Goal: Information Seeking & Learning: Learn about a topic

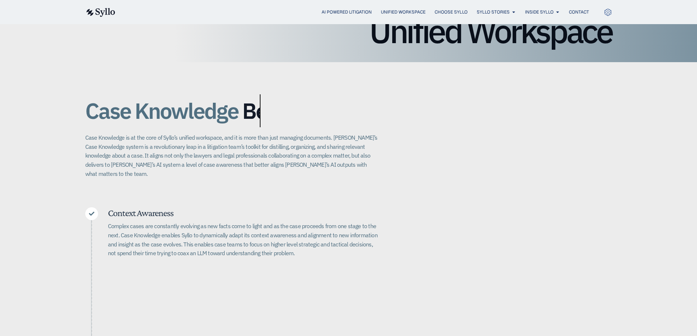
scroll to position [146, 0]
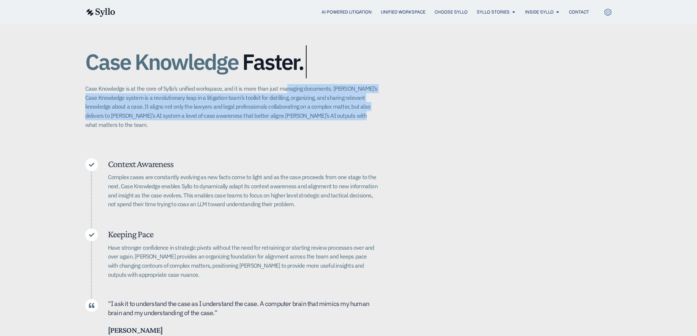
drag, startPoint x: 285, startPoint y: 91, endPoint x: 334, endPoint y: 116, distance: 55.1
click at [334, 116] on p "Case Knowledge is at the core of Syllo’s unified workspace, and it is more than…" at bounding box center [231, 106] width 293 height 45
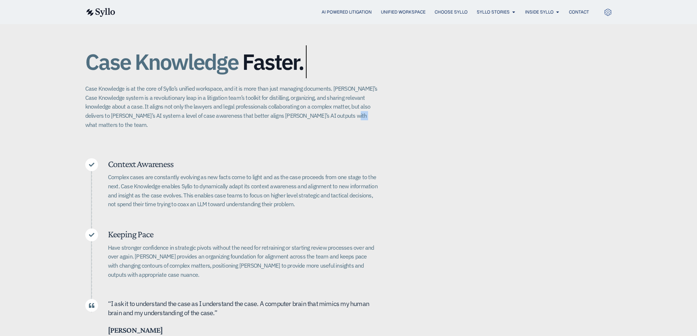
click at [334, 116] on p "Case Knowledge is at the core of Syllo’s unified workspace, and it is more than…" at bounding box center [231, 106] width 293 height 45
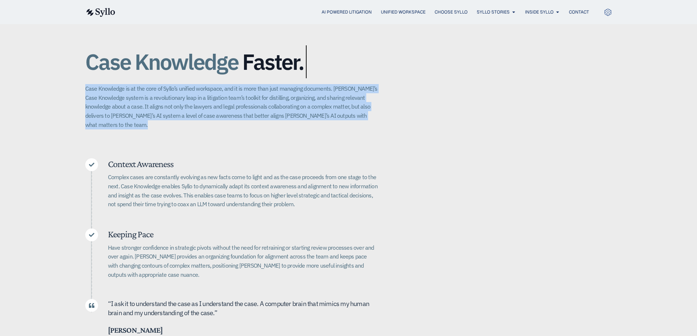
click at [334, 116] on p "Case Knowledge is at the core of Syllo’s unified workspace, and it is more than…" at bounding box center [231, 106] width 293 height 45
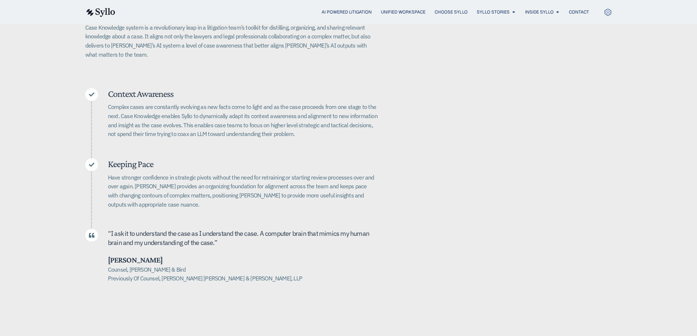
scroll to position [220, 0]
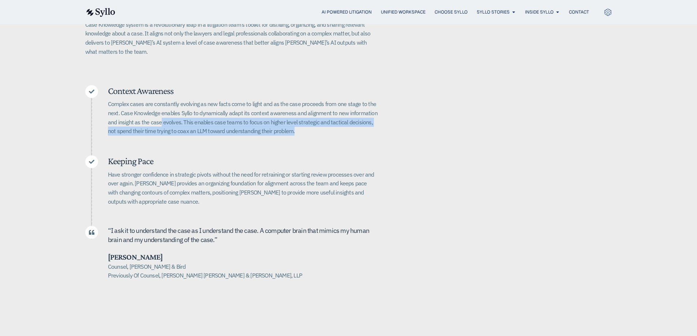
drag, startPoint x: 312, startPoint y: 123, endPoint x: 160, endPoint y: 111, distance: 153.4
click at [160, 111] on p "Complex cases are constantly evolving as new facts come to light and as the cas…" at bounding box center [243, 118] width 270 height 36
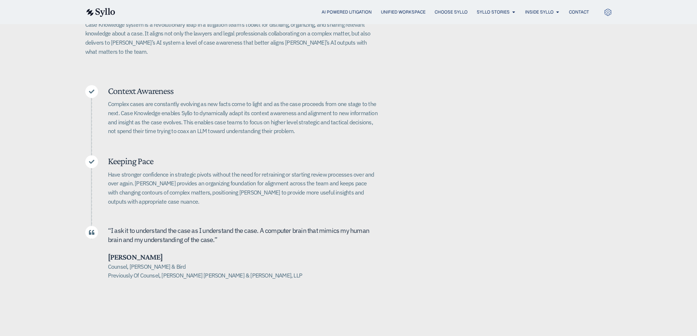
click at [159, 111] on p "Complex cases are constantly evolving as new facts come to light and as the cas…" at bounding box center [243, 118] width 270 height 36
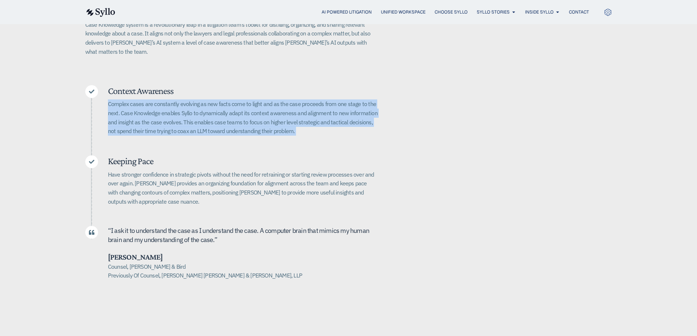
click at [159, 111] on p "Complex cases are constantly evolving as new facts come to light and as the cas…" at bounding box center [243, 118] width 270 height 36
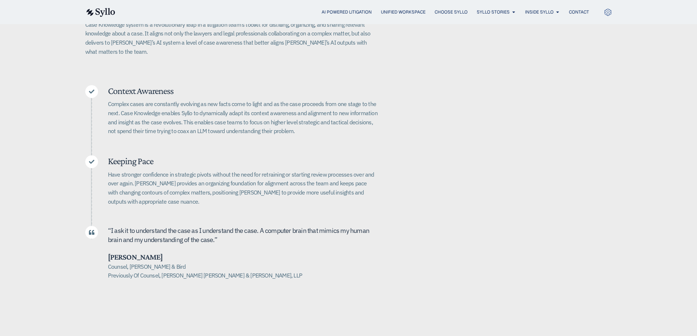
scroll to position [256, 0]
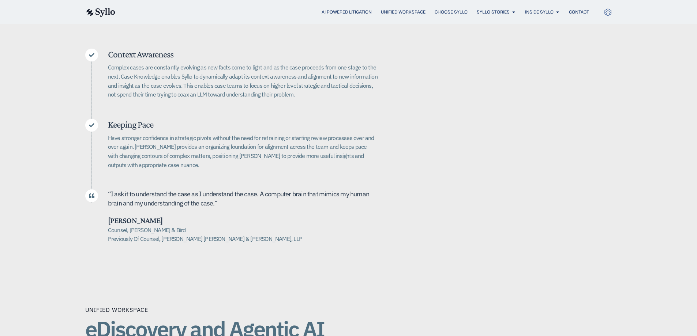
click at [188, 190] on span "nderstand the case as I understand the case. A computer brain that mimics my hu…" at bounding box center [238, 199] width 261 height 18
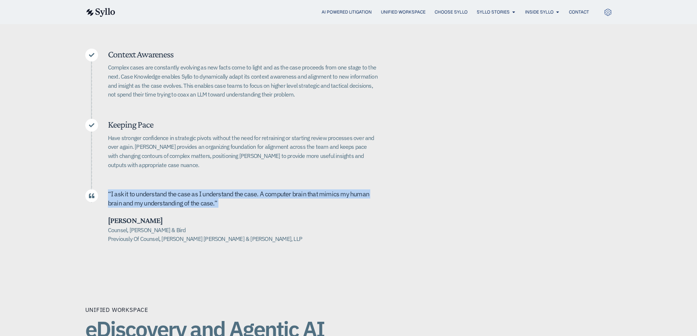
click at [188, 190] on span "nderstand the case as I understand the case. A computer brain that mimics my hu…" at bounding box center [238, 199] width 261 height 18
click at [189, 190] on span "nderstand the case as I understand the case. A computer brain that mimics my hu…" at bounding box center [238, 199] width 261 height 18
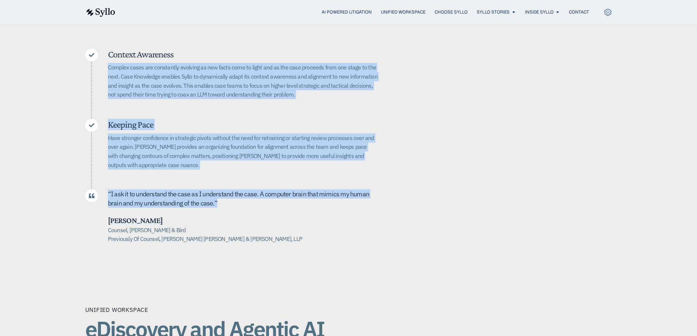
drag, startPoint x: 233, startPoint y: 195, endPoint x: 103, endPoint y: 61, distance: 186.8
click at [103, 61] on div "Context Awareness Complex cases are constantly evolving as new facts come to li…" at bounding box center [231, 146] width 293 height 195
click at [115, 68] on p "Complex cases are constantly evolving as new facts come to light and as the cas…" at bounding box center [243, 81] width 270 height 36
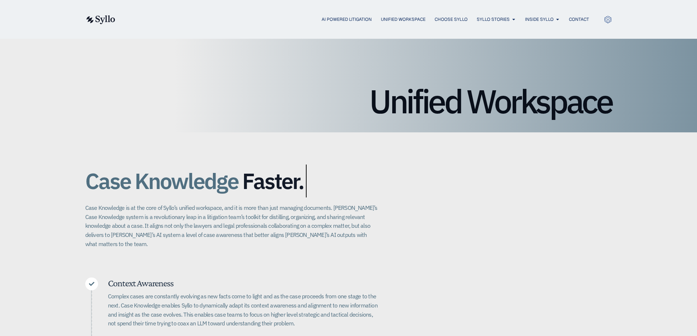
scroll to position [0, 0]
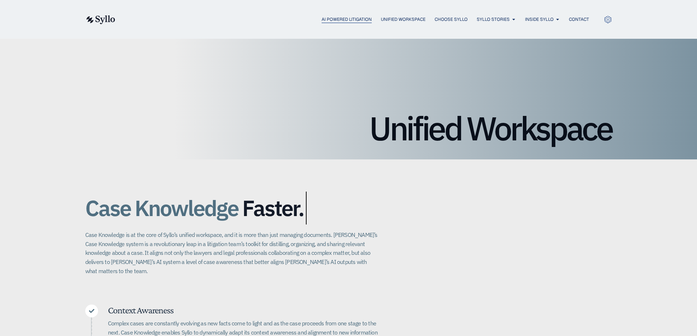
click at [334, 20] on span "AI Powered Litigation" at bounding box center [347, 19] width 50 height 7
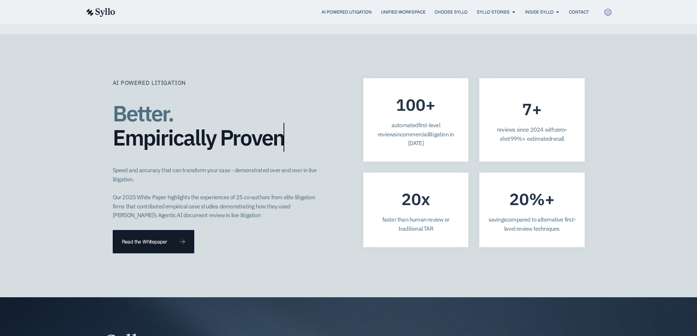
scroll to position [1939, 0]
